Goal: Information Seeking & Learning: Find specific fact

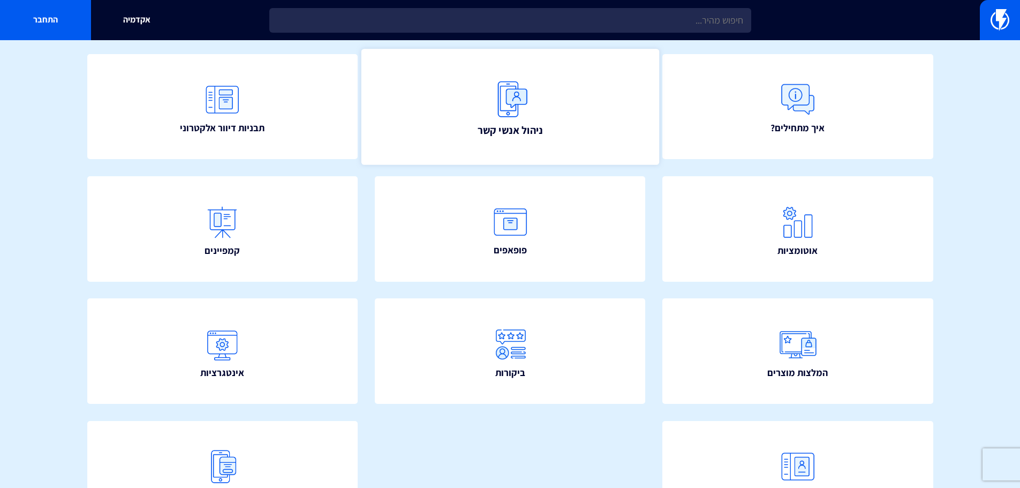
scroll to position [107, 0]
click at [414, 124] on link "ניהול אנשי קשר" at bounding box center [510, 106] width 298 height 116
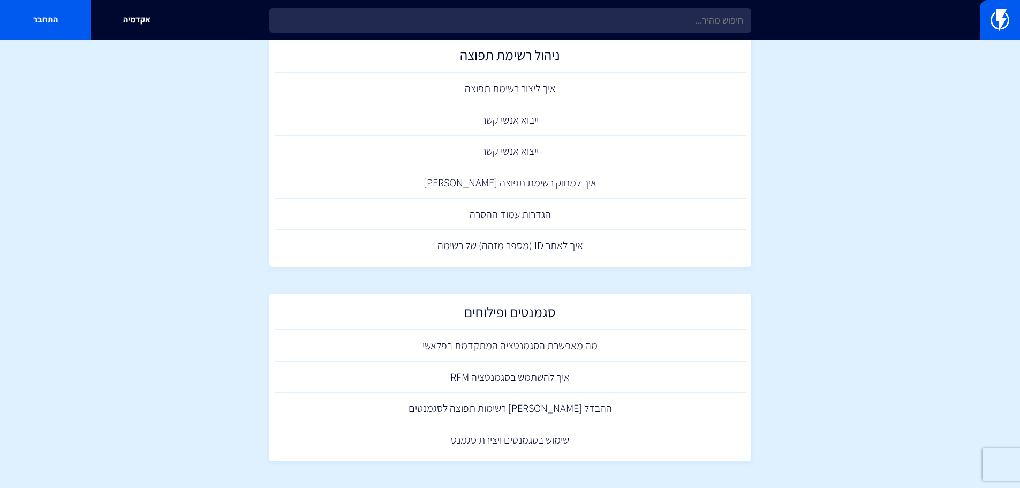
scroll to position [361, 0]
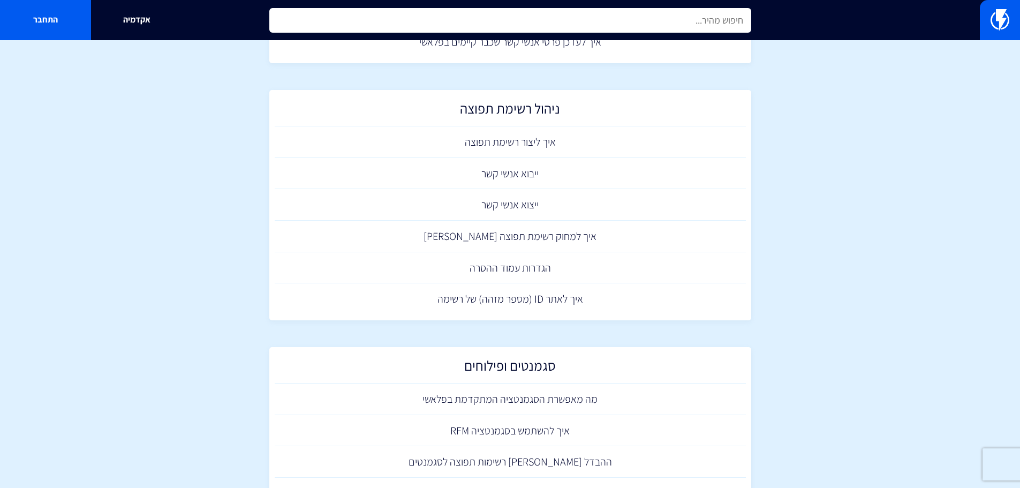
click at [636, 26] on input "text" at bounding box center [510, 20] width 482 height 25
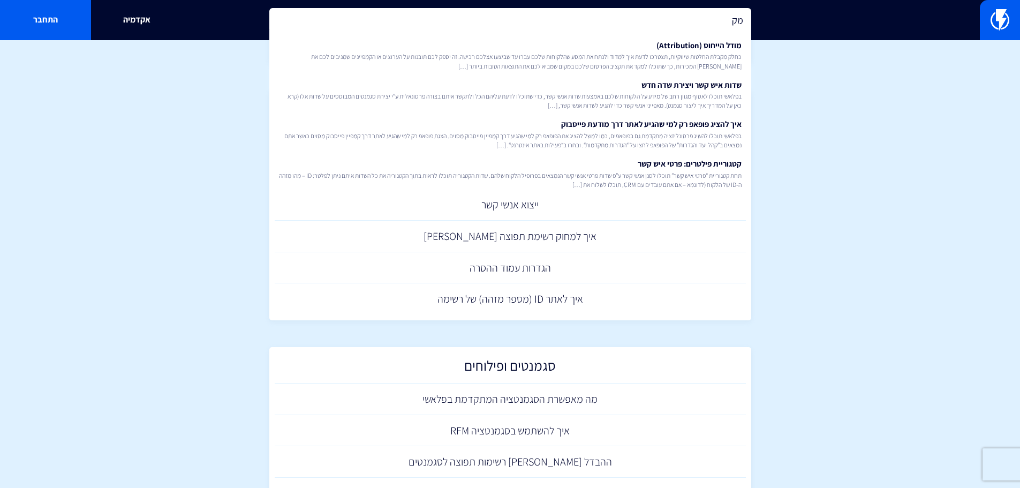
type input "מ"
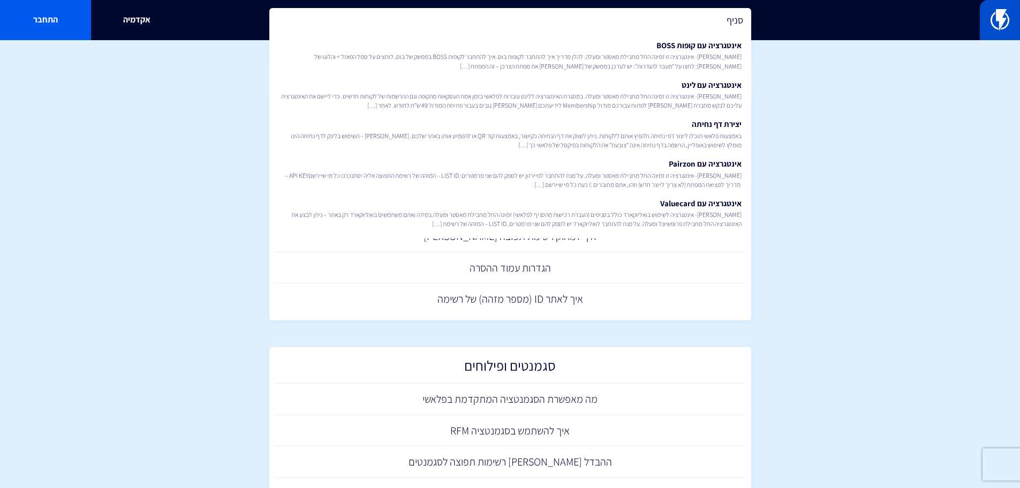
type input "סניף"
click at [1000, 16] on img at bounding box center [1000, 19] width 19 height 21
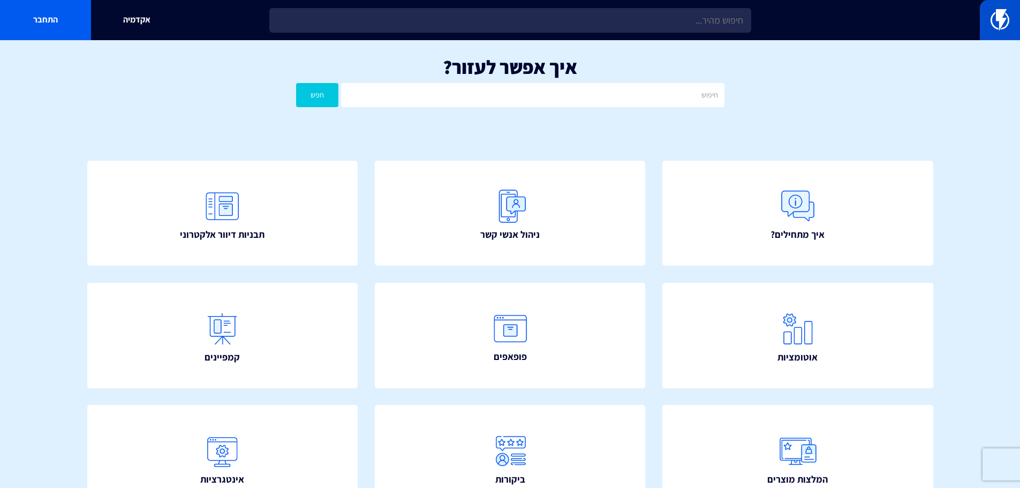
click at [983, 17] on link at bounding box center [1000, 20] width 40 height 40
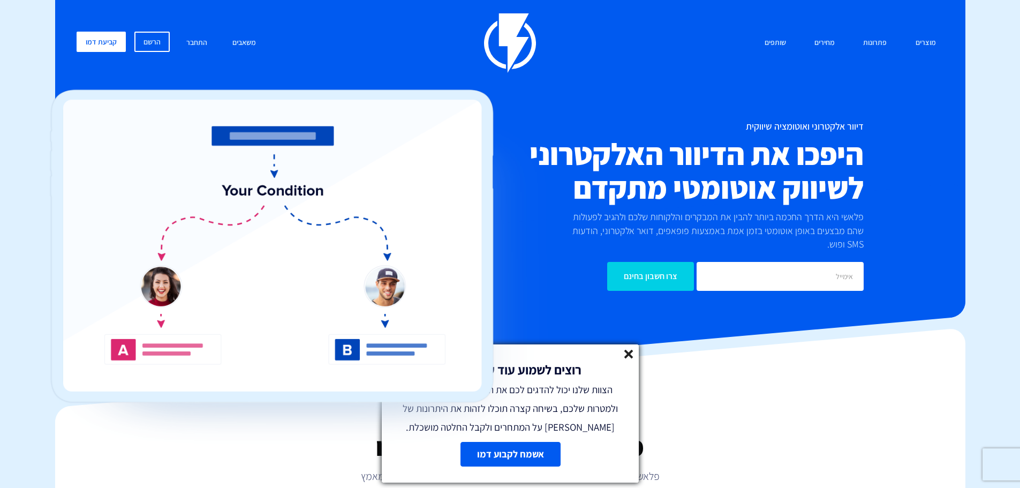
click at [632, 361] on link at bounding box center [629, 356] width 9 height 12
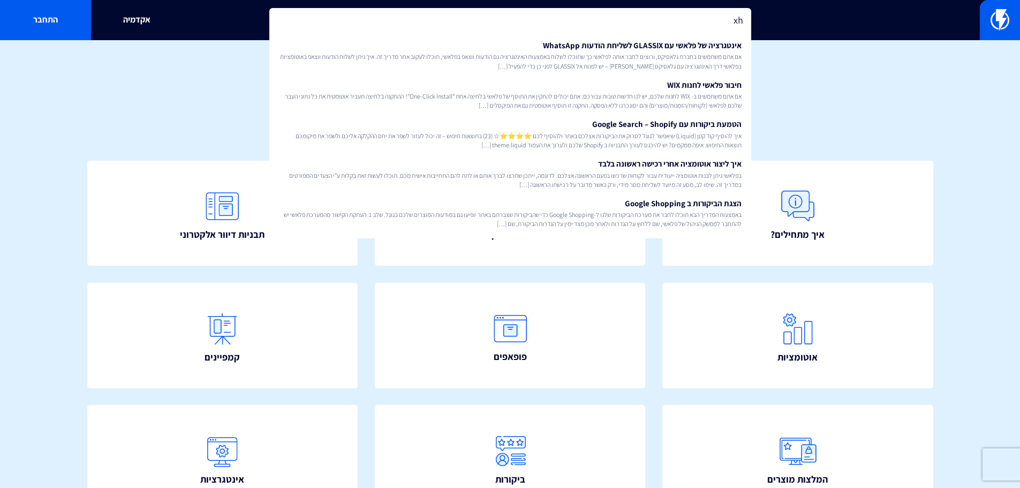
type input "x"
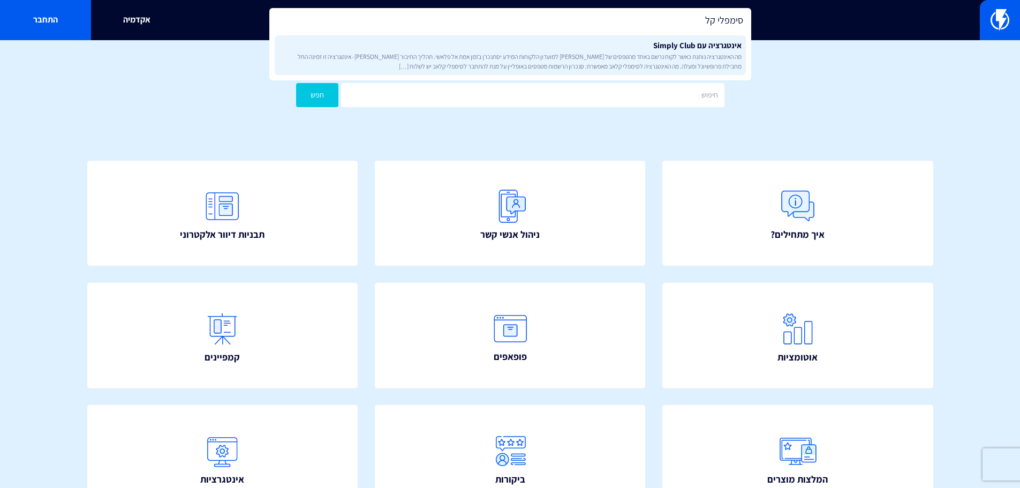
type input "סימפלי קל"
click at [675, 47] on link "אינטגרציה עם Simply Club מה האינטגרציה נותנת כאשר לקוח נרשם באחד מהטפסים של Sim…" at bounding box center [510, 55] width 471 height 40
